Goal: Find specific page/section: Find specific page/section

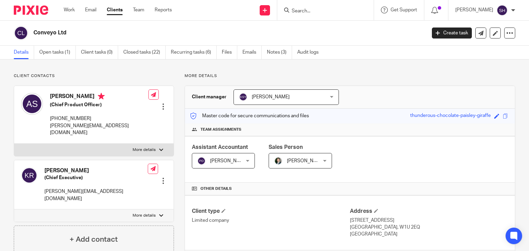
click at [318, 10] on input "Search" at bounding box center [322, 11] width 62 height 6
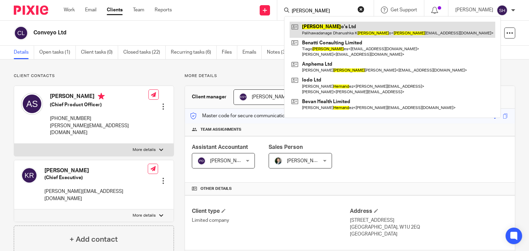
type input "[PERSON_NAME]"
click at [346, 30] on link at bounding box center [393, 30] width 206 height 16
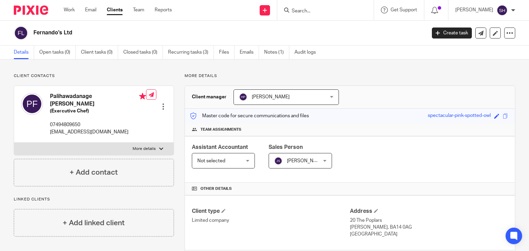
drag, startPoint x: 35, startPoint y: 27, endPoint x: 93, endPoint y: 31, distance: 58.4
click at [93, 31] on div "Fernando's Ltd" at bounding box center [218, 33] width 408 height 14
drag, startPoint x: 90, startPoint y: 32, endPoint x: 70, endPoint y: 37, distance: 20.5
click at [90, 32] on h2 "Fernando's Ltd" at bounding box center [188, 32] width 311 height 7
click at [32, 35] on div "Fernando's Ltd" at bounding box center [218, 33] width 408 height 14
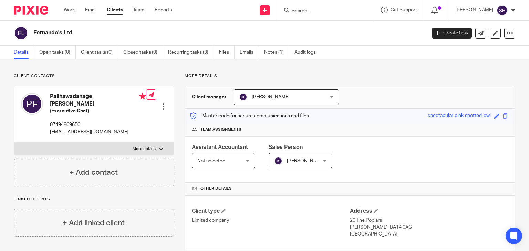
drag, startPoint x: 32, startPoint y: 35, endPoint x: 84, endPoint y: 36, distance: 52.4
click at [84, 36] on div "Fernando's Ltd" at bounding box center [218, 33] width 408 height 14
copy main "Fernando's Ltd Create task Update from Companies House Export data Merge Archiv…"
click at [105, 30] on h2 "Fernando's Ltd" at bounding box center [188, 32] width 311 height 7
click at [69, 32] on h2 "Fernando's Ltd" at bounding box center [188, 32] width 311 height 7
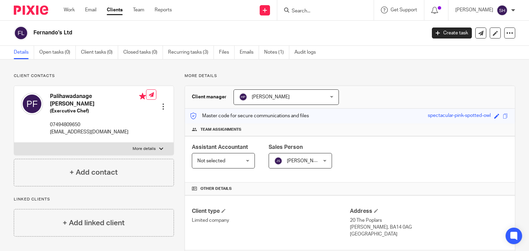
click at [69, 32] on h2 "Fernando's Ltd" at bounding box center [188, 32] width 311 height 7
copy main "Fernando's Ltd Create task Update from Companies House Export data Merge Archiv…"
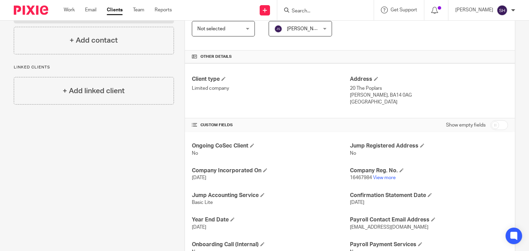
scroll to position [161, 0]
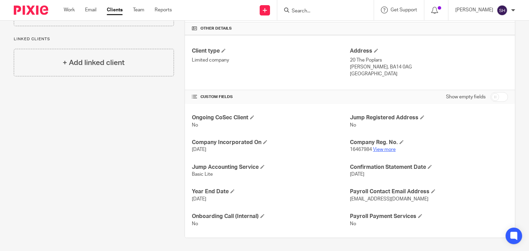
click at [379, 147] on link "View more" at bounding box center [384, 149] width 23 height 5
